Goal: Task Accomplishment & Management: Use online tool/utility

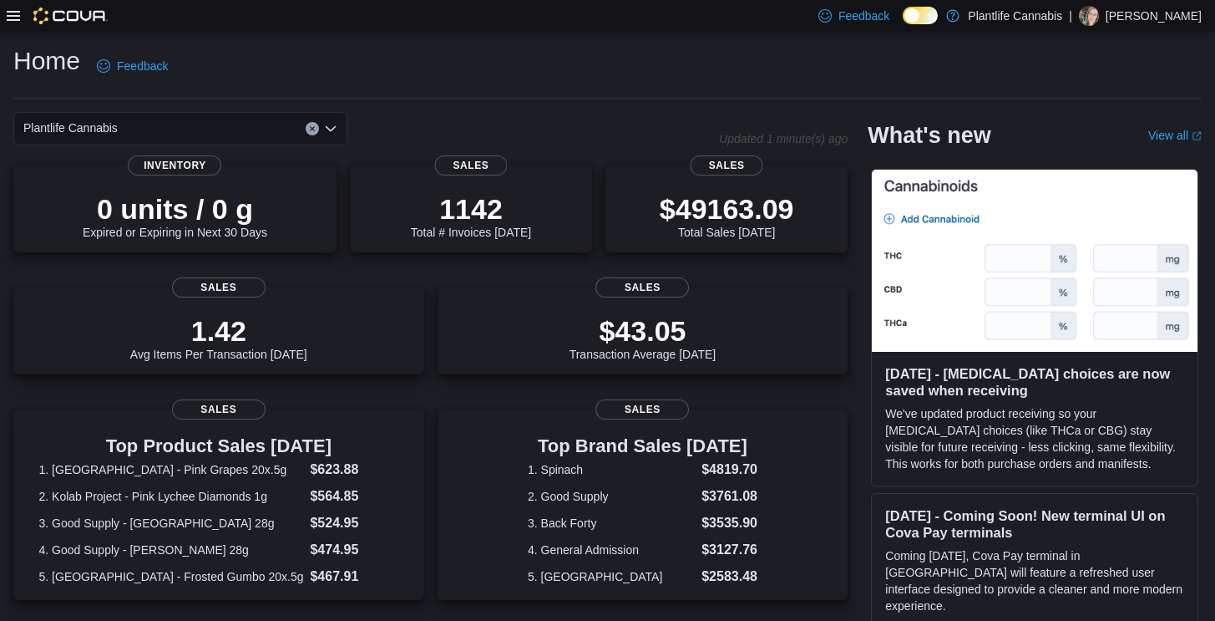
click at [14, 17] on icon at bounding box center [13, 15] width 13 height 13
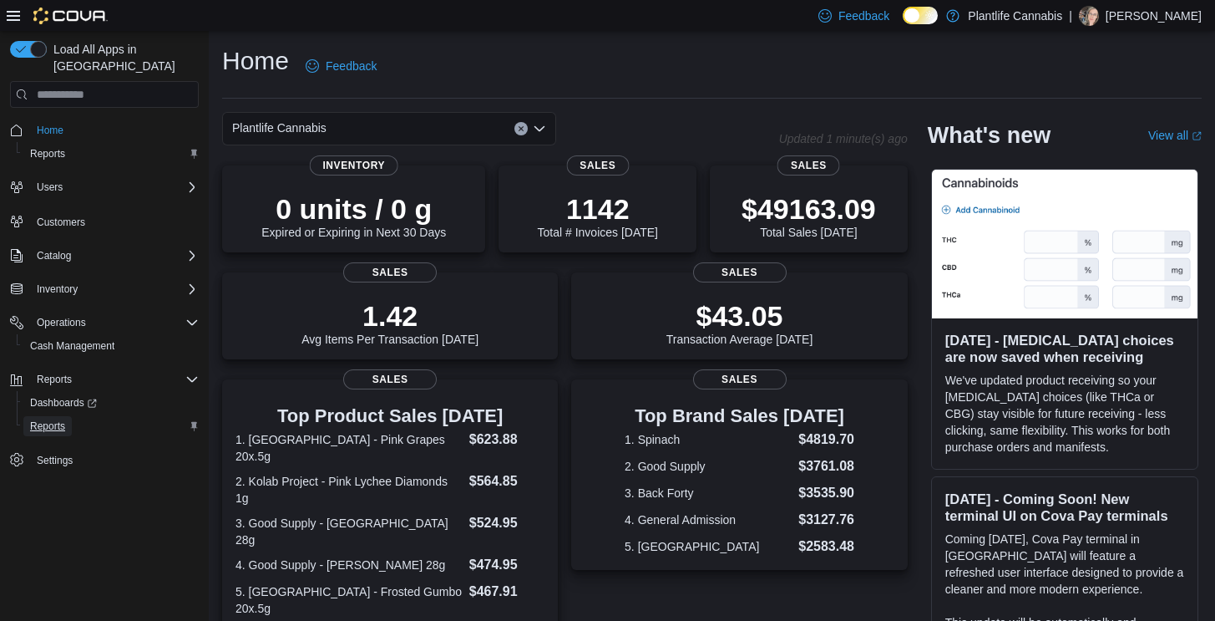
click at [65, 419] on span "Reports" at bounding box center [47, 425] width 35 height 13
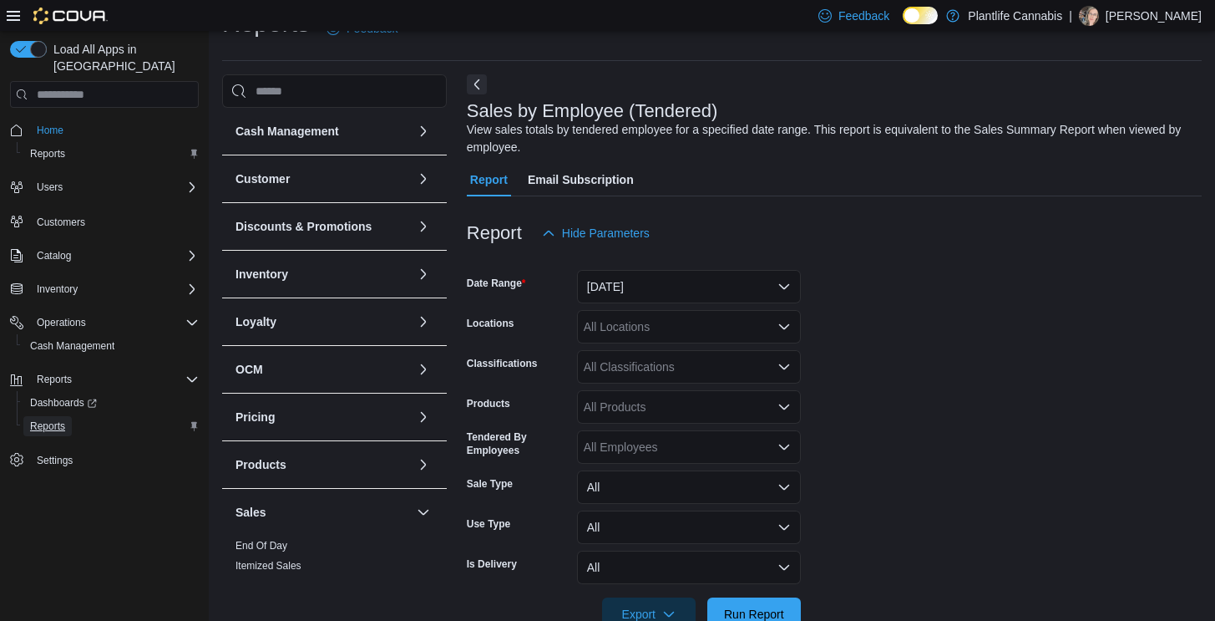
scroll to position [56, 0]
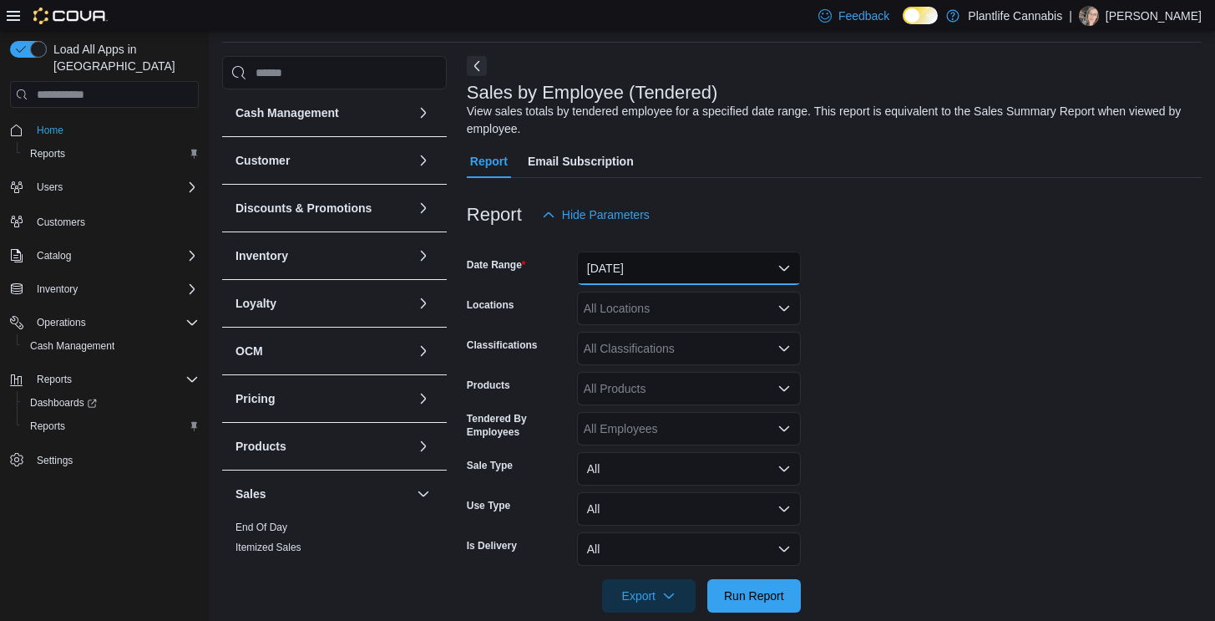
click at [732, 261] on button "[DATE]" at bounding box center [689, 267] width 224 height 33
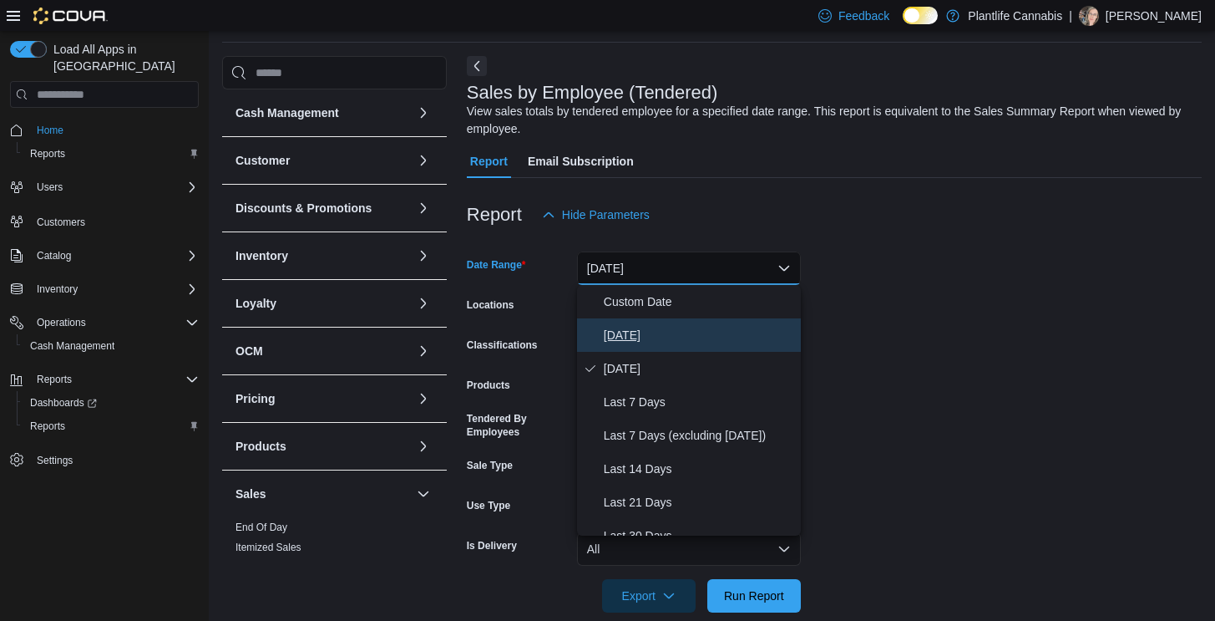
click at [641, 322] on button "[DATE]" at bounding box center [689, 334] width 224 height 33
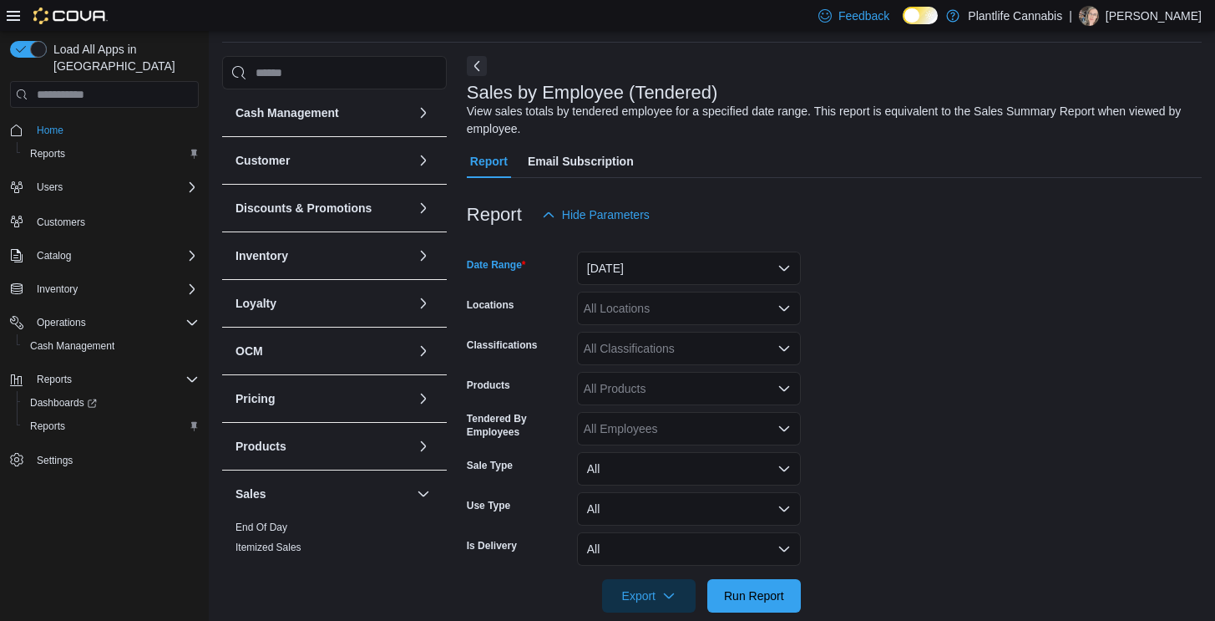
click at [634, 309] on div "All Locations" at bounding box center [689, 307] width 224 height 33
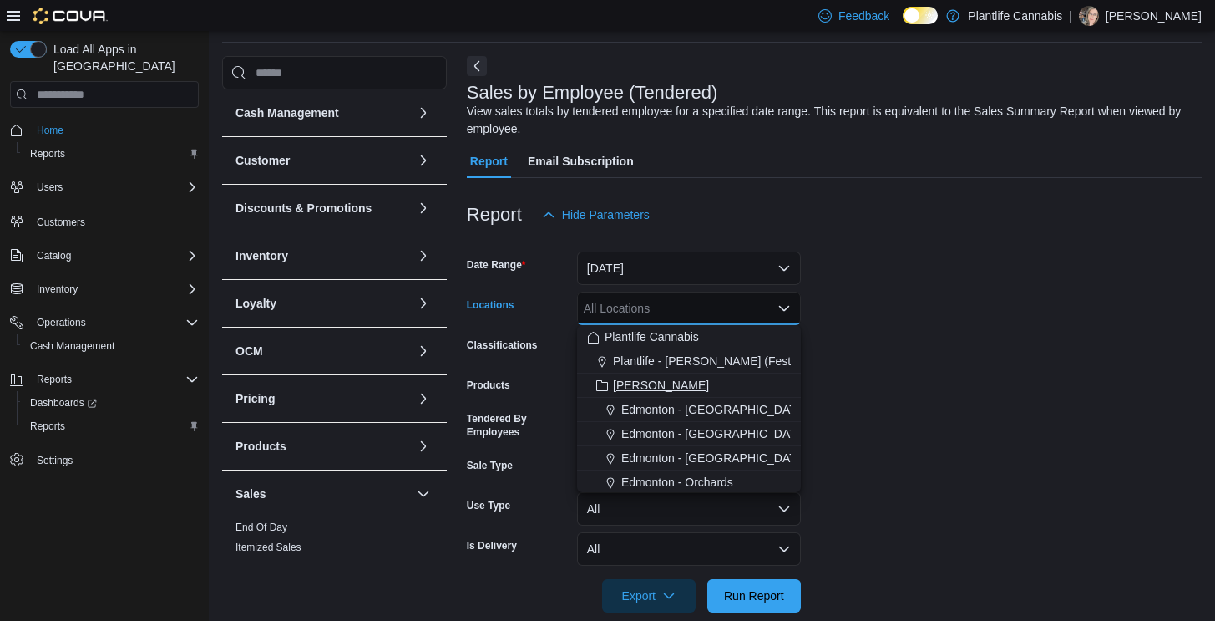
click at [624, 380] on span "[PERSON_NAME]" at bounding box center [661, 385] width 96 height 17
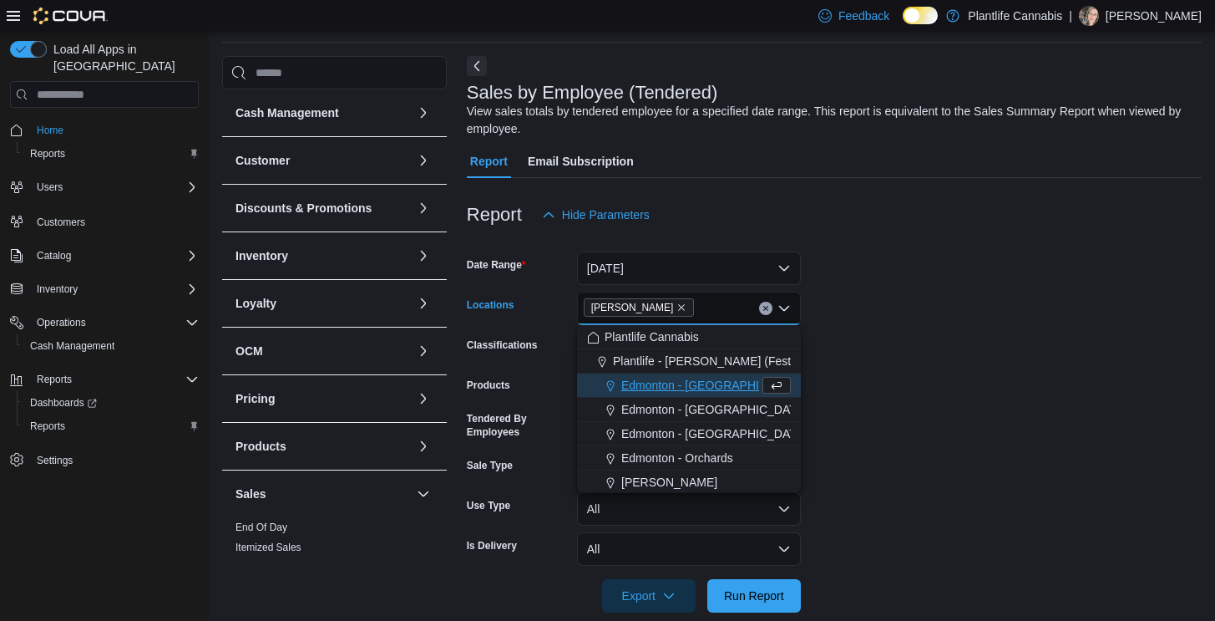
click at [17, 22] on div at bounding box center [57, 16] width 101 height 17
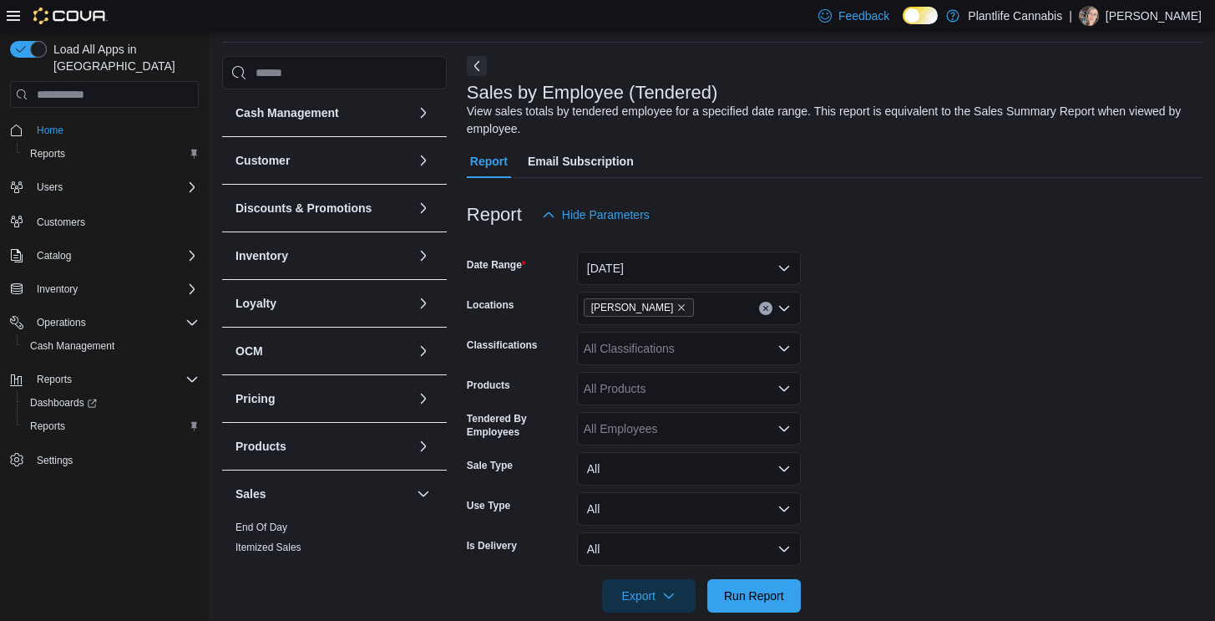
click at [13, 18] on icon at bounding box center [13, 15] width 13 height 13
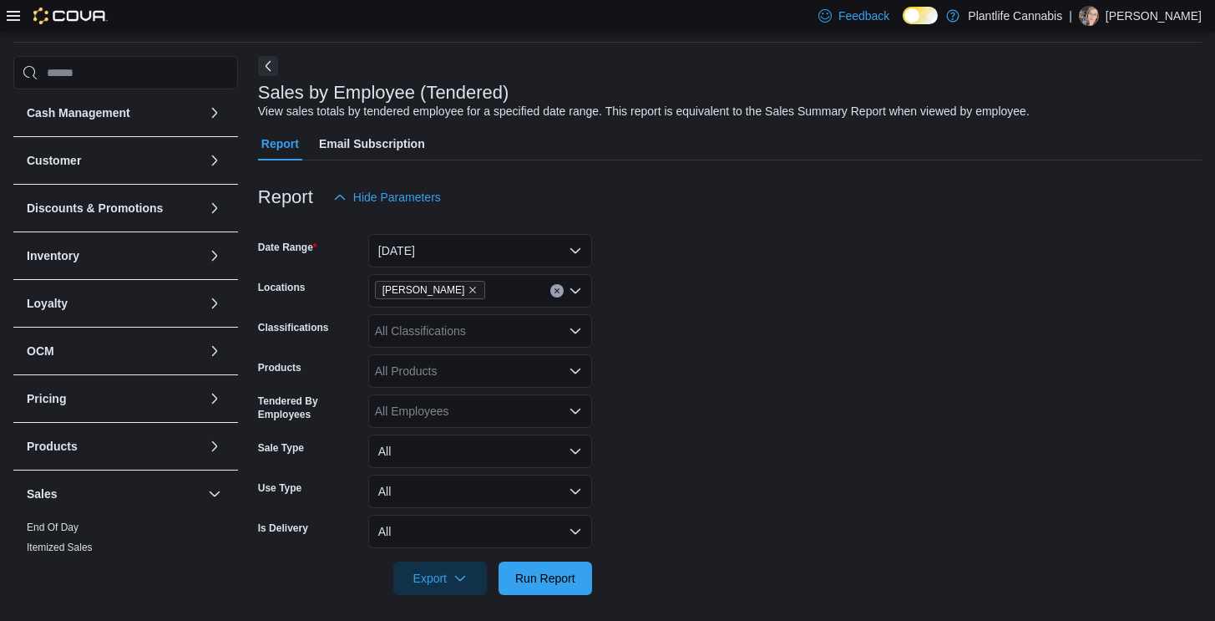
click at [702, 335] on form "Date Range [DATE] Locations Ashton Classifications All Classifications Products…" at bounding box center [730, 404] width 944 height 381
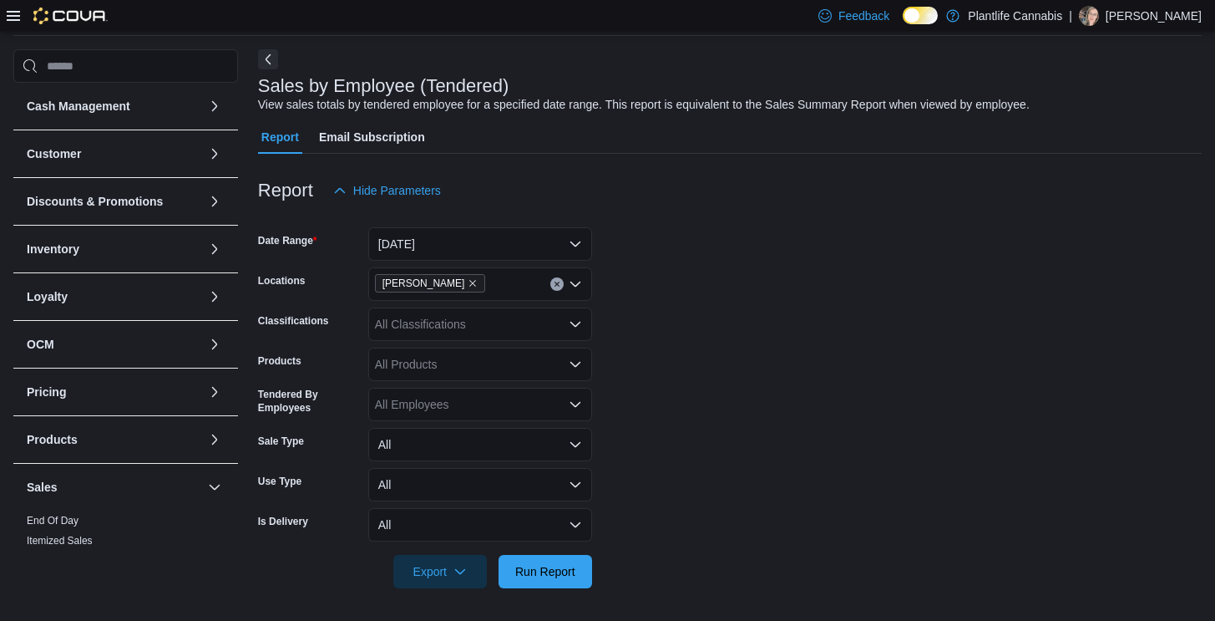
scroll to position [63, 0]
click at [539, 575] on span "Run Report" at bounding box center [545, 569] width 60 height 17
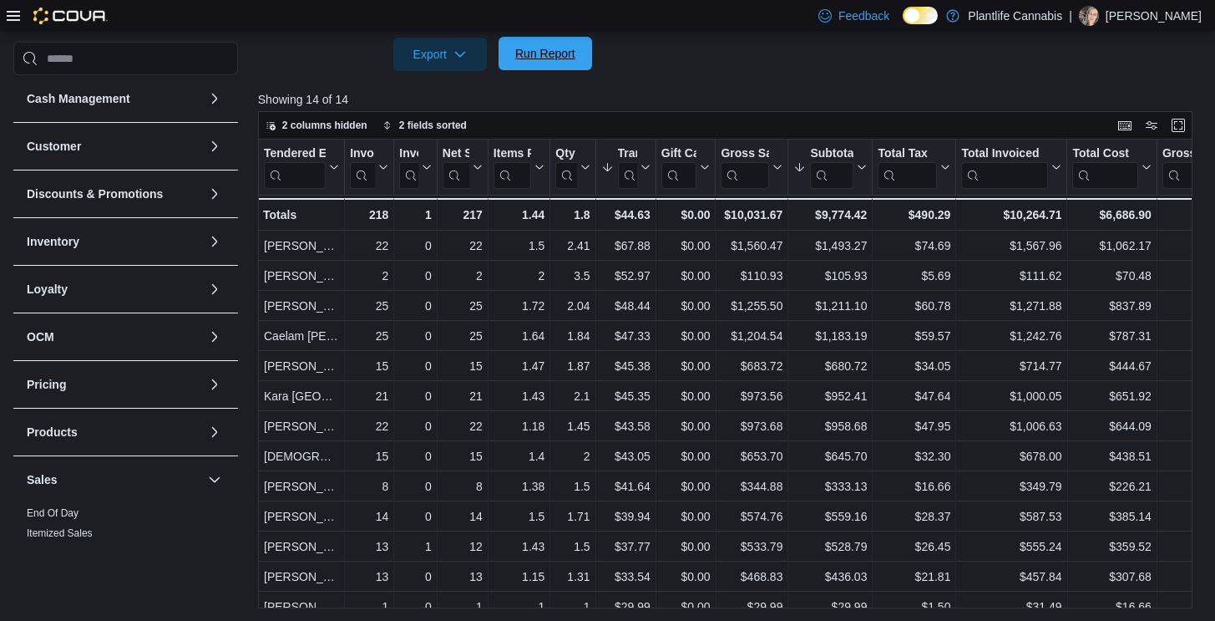
scroll to position [546, 0]
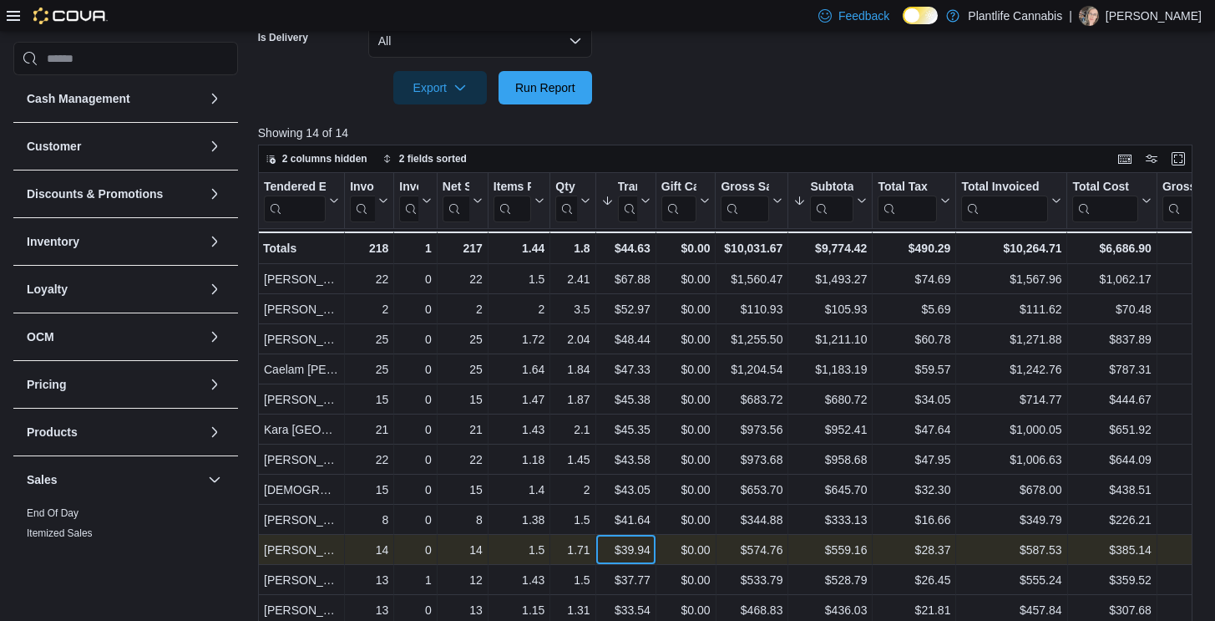
click at [612, 555] on div "$39.94" at bounding box center [624, 549] width 49 height 20
